Goal: Task Accomplishment & Management: Complete application form

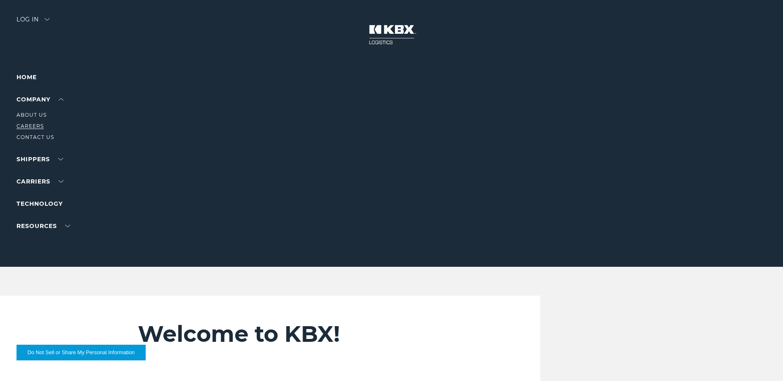
click at [33, 127] on link "Careers" at bounding box center [30, 126] width 27 height 6
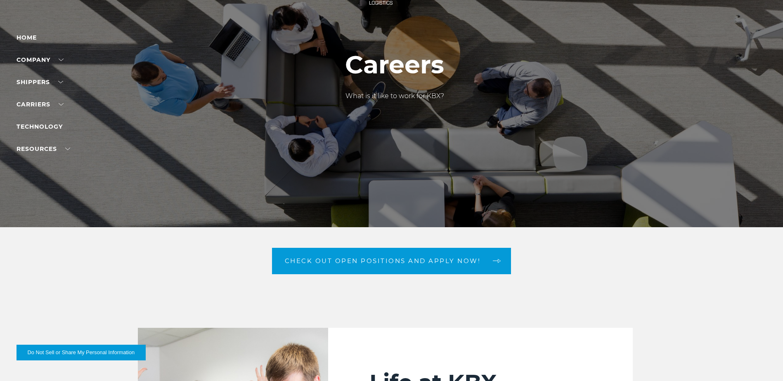
scroll to position [165, 0]
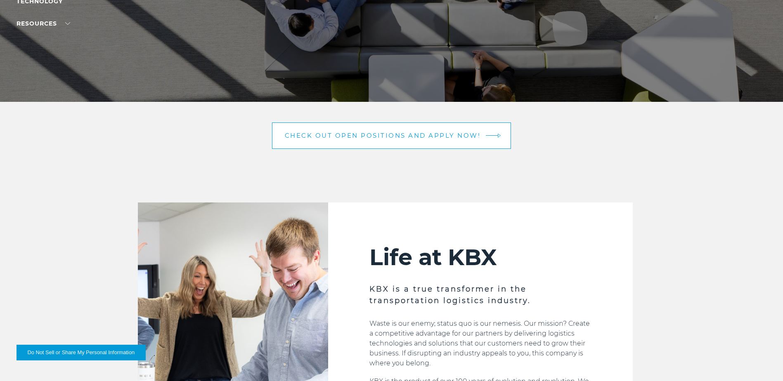
click at [476, 129] on link "Check out open positions and apply now!" at bounding box center [391, 136] width 239 height 26
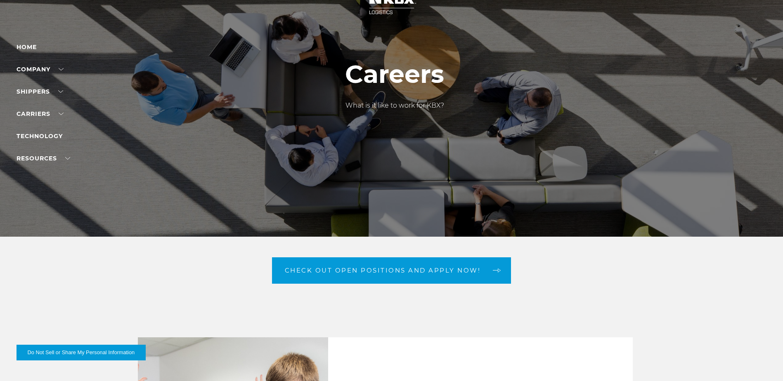
scroll to position [0, 0]
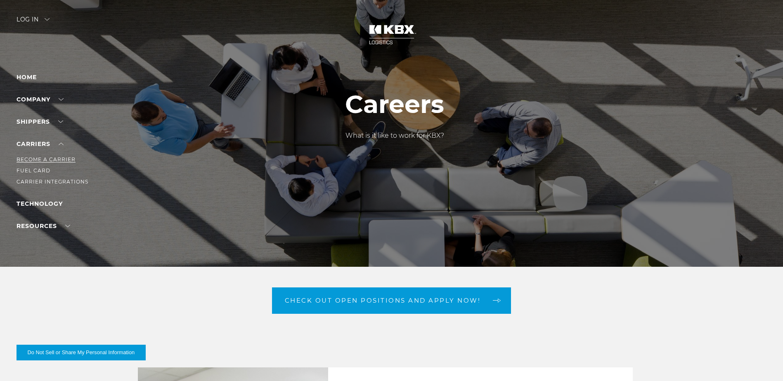
click at [49, 159] on link "Become a Carrier" at bounding box center [46, 159] width 59 height 6
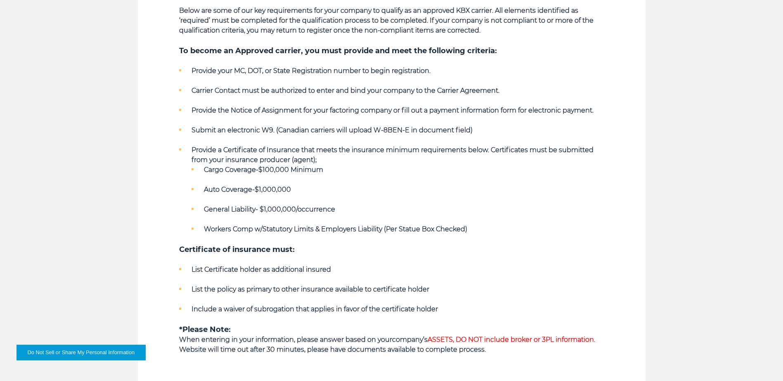
scroll to position [413, 0]
